Goal: Task Accomplishment & Management: Manage account settings

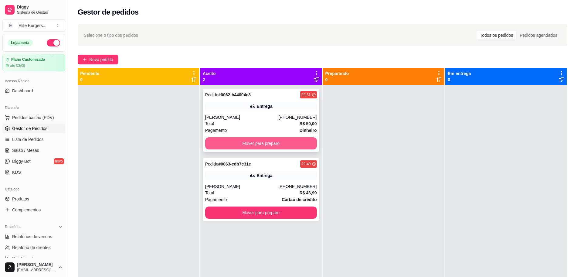
click at [294, 142] on button "Mover para preparo" at bounding box center [261, 143] width 112 height 12
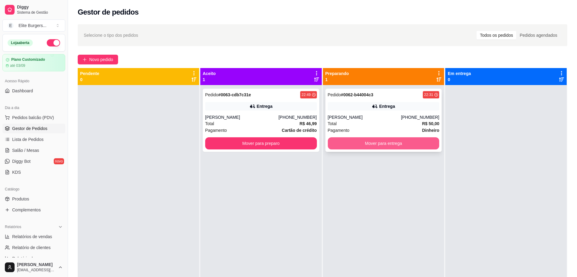
click at [363, 146] on button "Mover para entrega" at bounding box center [384, 143] width 112 height 12
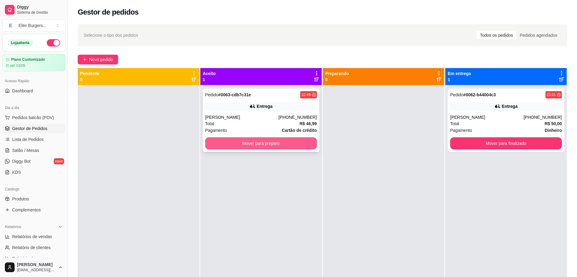
click at [308, 145] on button "Mover para preparo" at bounding box center [261, 143] width 112 height 12
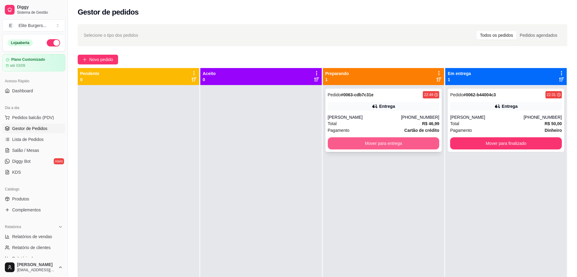
click at [387, 144] on button "Mover para entrega" at bounding box center [384, 143] width 112 height 12
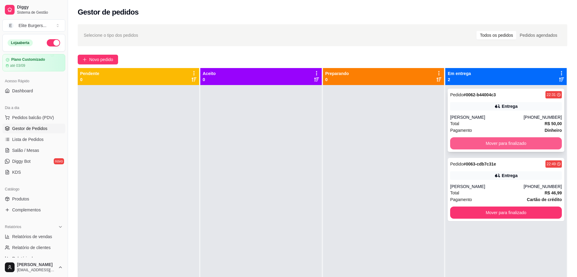
click at [474, 143] on button "Mover para finalizado" at bounding box center [506, 143] width 112 height 12
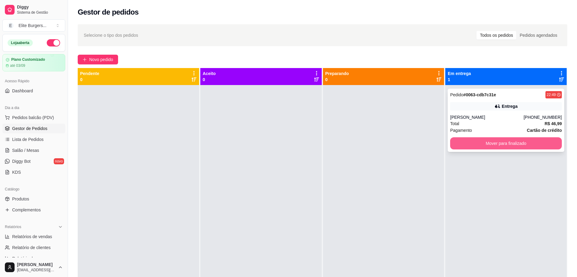
click at [494, 144] on button "Mover para finalizado" at bounding box center [506, 143] width 112 height 12
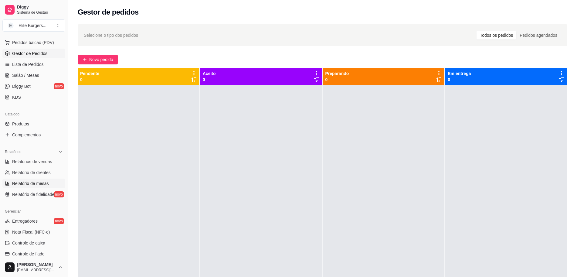
scroll to position [76, 0]
click at [36, 159] on span "Relatórios de vendas" at bounding box center [32, 161] width 40 height 6
select select "ALL"
select select "0"
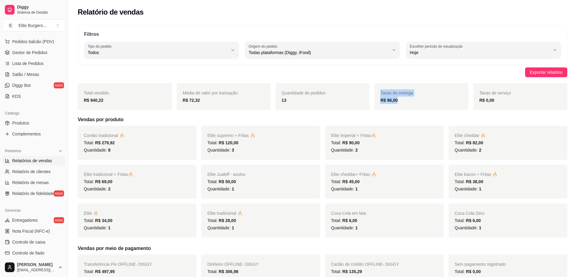
drag, startPoint x: 407, startPoint y: 104, endPoint x: 358, endPoint y: 107, distance: 49.0
click at [358, 107] on div "Total vendido R$ 940,22 Média de valor por transação R$ 72,32 Quantidade de ped…" at bounding box center [323, 96] width 490 height 27
click at [386, 117] on h5 "Vendas por produto" at bounding box center [323, 119] width 490 height 7
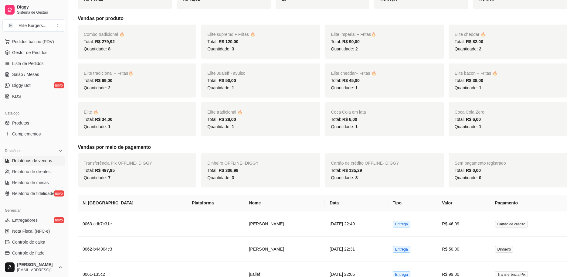
scroll to position [114, 0]
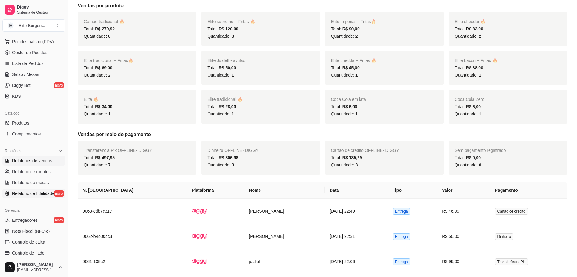
click at [35, 194] on span "Relatório de fidelidade" at bounding box center [33, 193] width 42 height 6
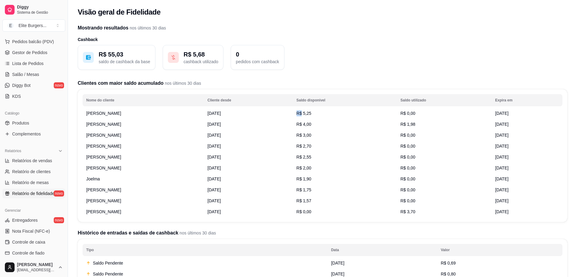
drag, startPoint x: 305, startPoint y: 114, endPoint x: 362, endPoint y: 114, distance: 56.8
click at [362, 114] on td "R$ 5,25" at bounding box center [345, 113] width 104 height 11
click at [345, 114] on td "R$ 5,25" at bounding box center [345, 113] width 104 height 11
drag, startPoint x: 296, startPoint y: 119, endPoint x: 334, endPoint y: 125, distance: 38.5
click at [334, 125] on td "R$ 4,00" at bounding box center [345, 124] width 104 height 11
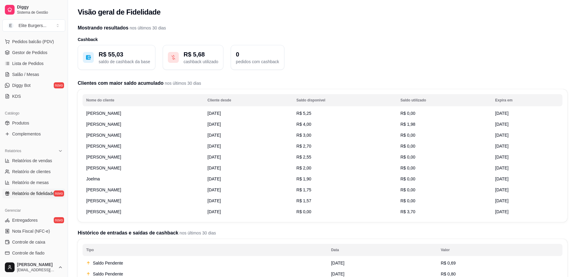
click at [333, 125] on td "R$ 4,00" at bounding box center [345, 124] width 104 height 11
drag, startPoint x: 297, startPoint y: 159, endPoint x: 342, endPoint y: 160, distance: 44.9
click at [342, 160] on td "R$ 2,55" at bounding box center [345, 156] width 104 height 11
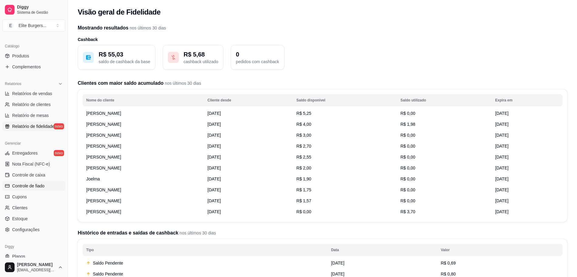
scroll to position [152, 0]
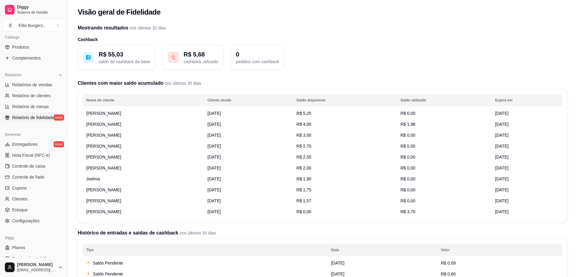
click at [28, 215] on ul "Entregadores novo Nota Fiscal (NFC-e) Controle de caixa Controle de fiado Cupon…" at bounding box center [33, 182] width 63 height 86
click at [32, 222] on span "Configurações" at bounding box center [25, 221] width 27 height 6
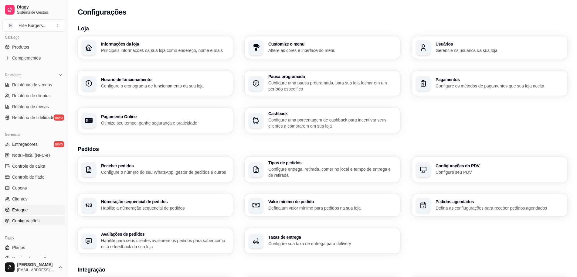
click at [46, 206] on link "Estoque" at bounding box center [33, 210] width 63 height 10
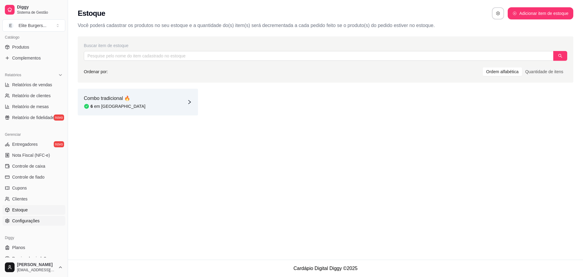
click at [46, 221] on link "Configurações" at bounding box center [33, 221] width 63 height 10
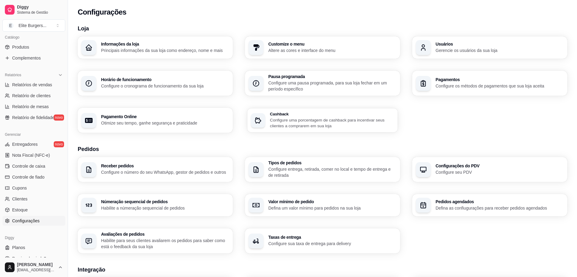
click at [293, 121] on p "Configure uma porcentagem de cashback para incentivar seus clientes a comprarem…" at bounding box center [332, 123] width 124 height 12
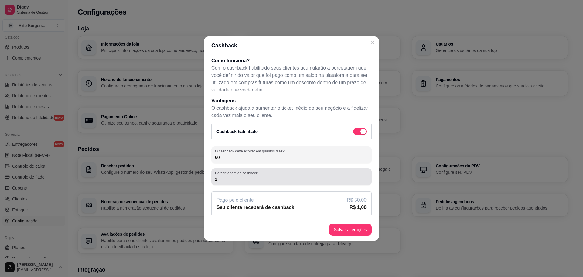
click at [295, 178] on input "2" at bounding box center [291, 179] width 153 height 6
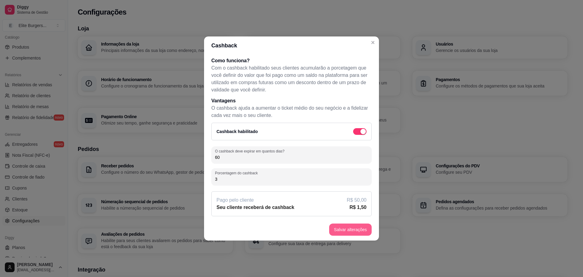
type input "3"
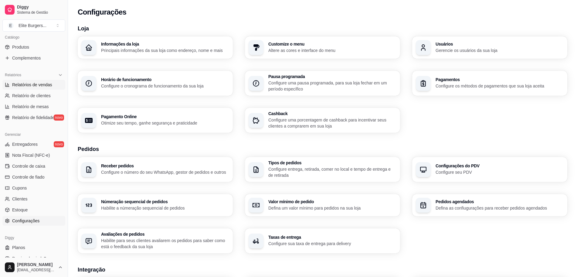
click at [27, 88] on link "Relatórios de vendas" at bounding box center [33, 85] width 63 height 10
select select "ALL"
select select "0"
